Goal: Find specific page/section: Find specific page/section

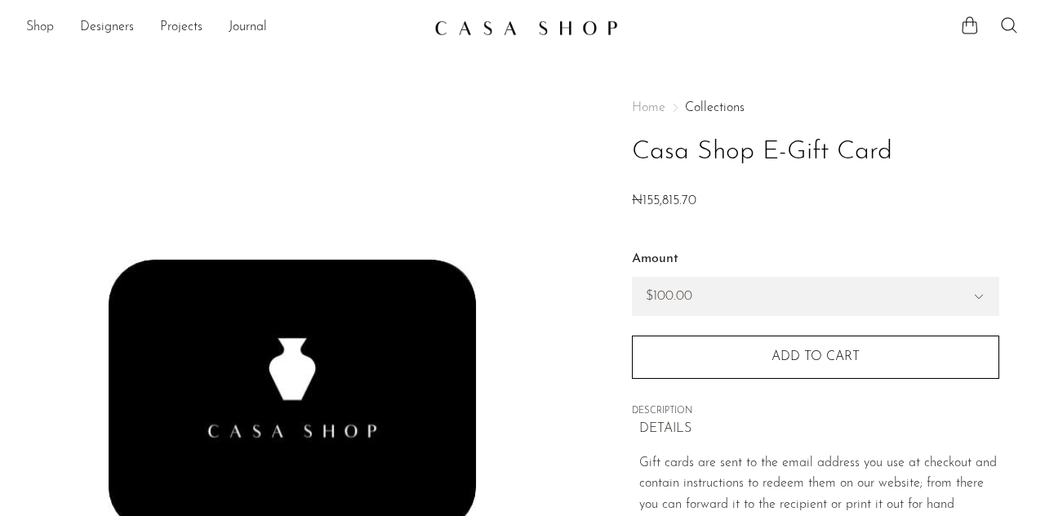
click at [36, 26] on link "Shop" at bounding box center [40, 27] width 28 height 21
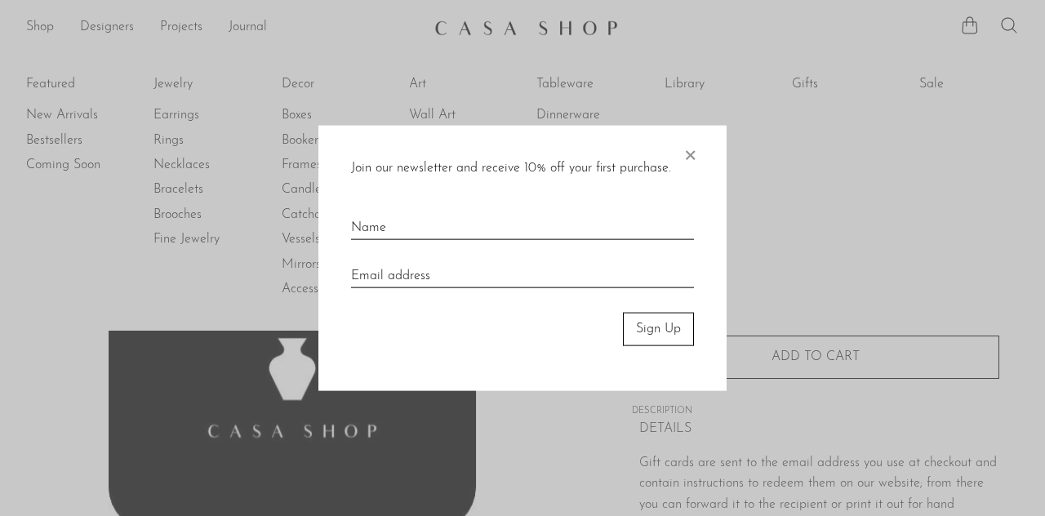
click at [688, 158] on span "×" at bounding box center [690, 152] width 16 height 52
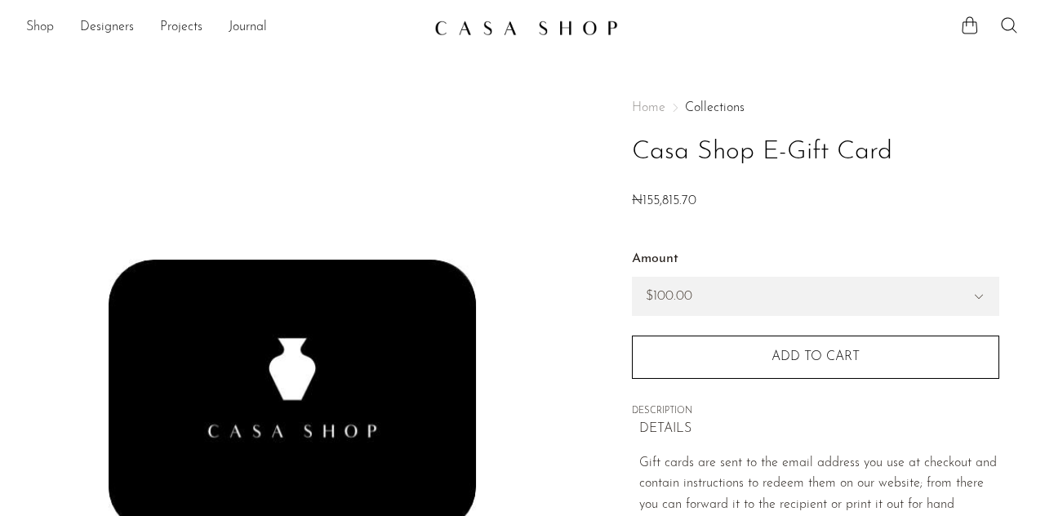
click at [33, 24] on link "Shop" at bounding box center [40, 27] width 28 height 21
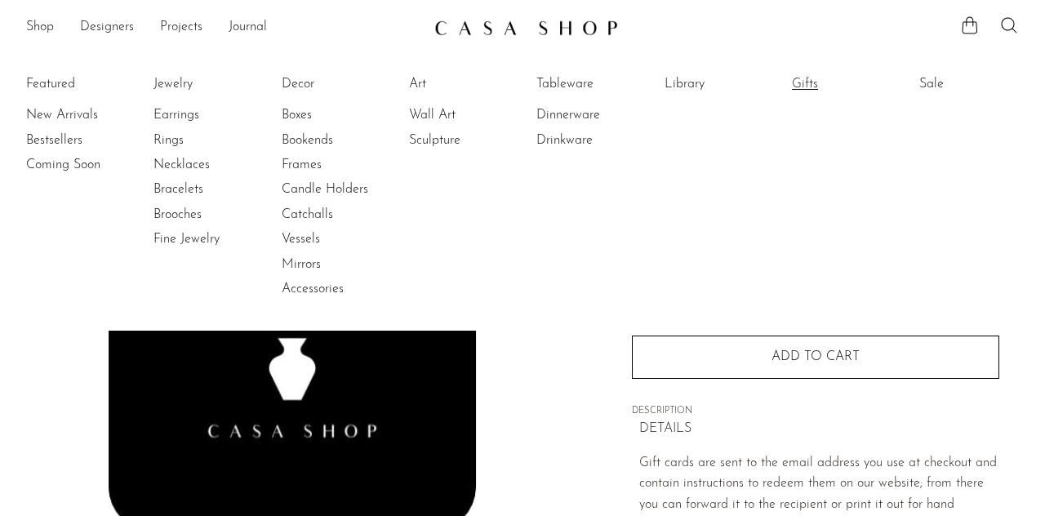
click at [802, 84] on link "Gifts" at bounding box center [853, 84] width 122 height 18
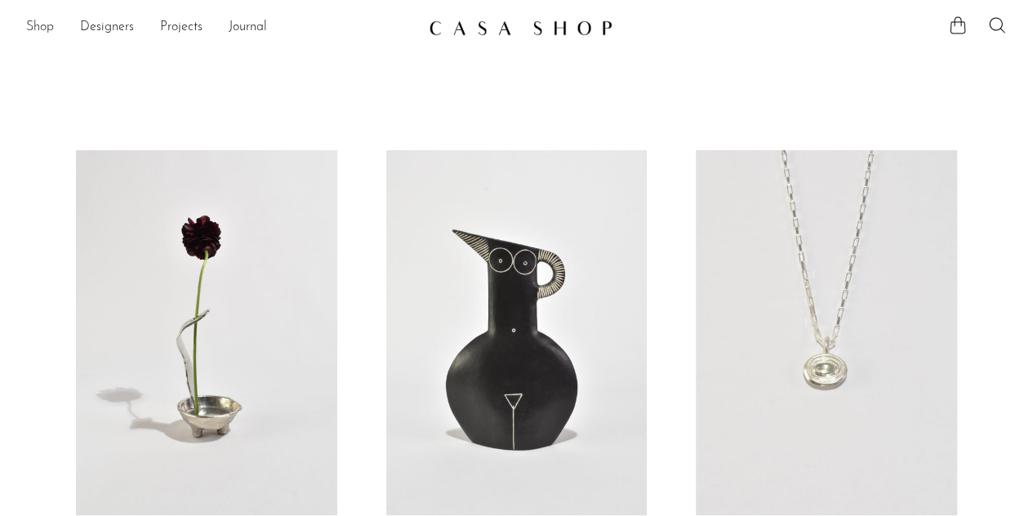
click at [40, 25] on link "Shop" at bounding box center [40, 27] width 28 height 21
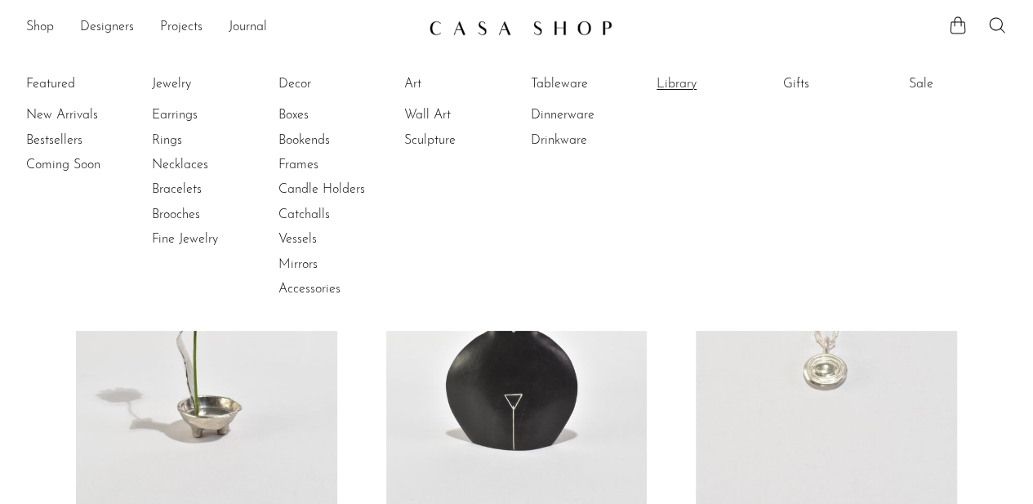
click at [686, 86] on link "Library" at bounding box center [717, 84] width 122 height 18
